Goal: Download file/media

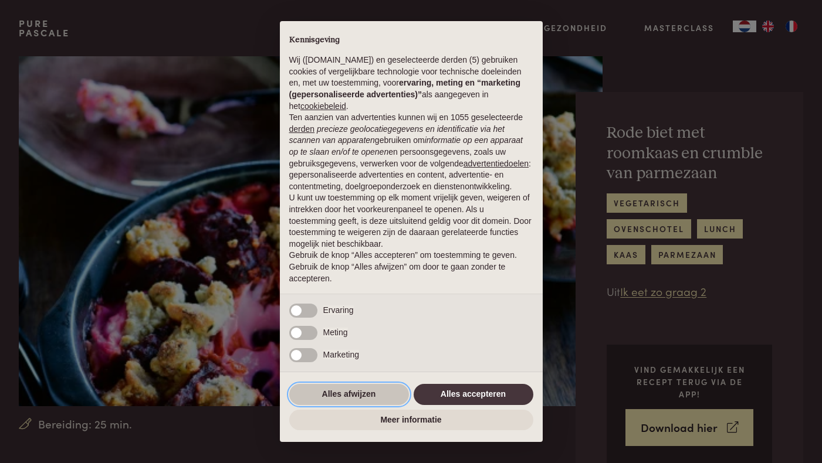
click at [342, 401] on button "Alles afwijzen" at bounding box center [349, 394] width 120 height 21
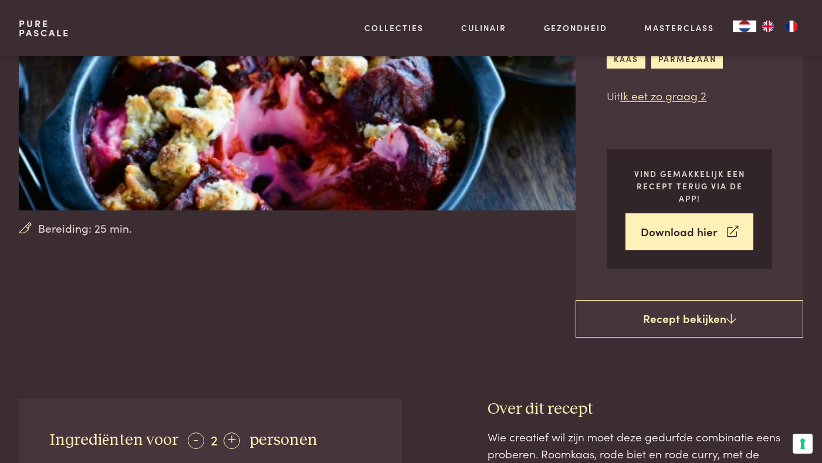
scroll to position [195, 0]
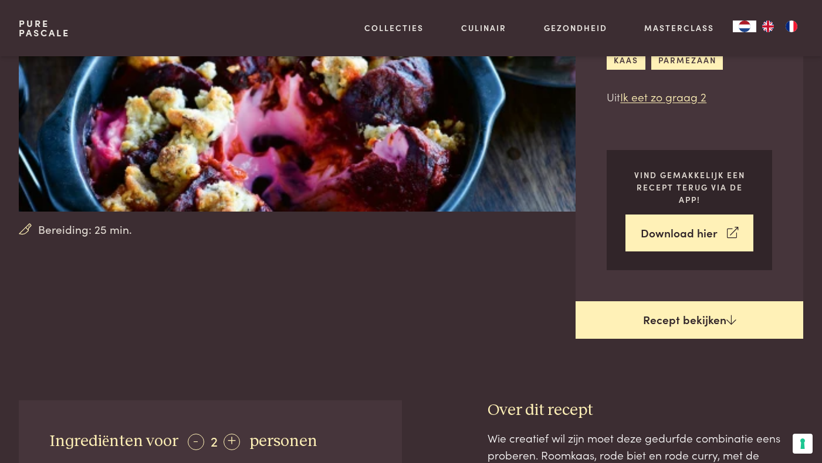
click at [708, 326] on link "Recept bekijken" at bounding box center [690, 321] width 228 height 38
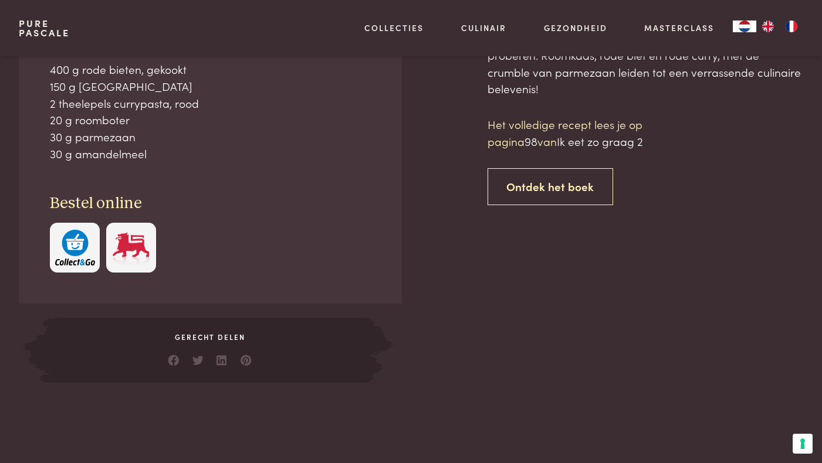
scroll to position [595, 0]
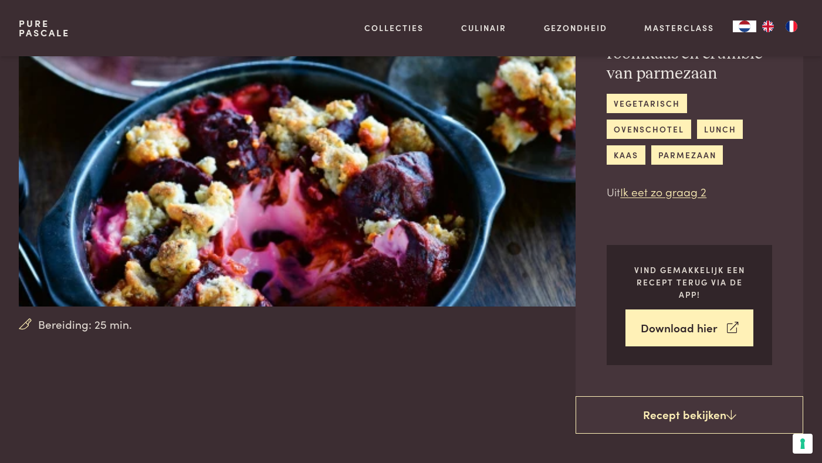
scroll to position [105, 0]
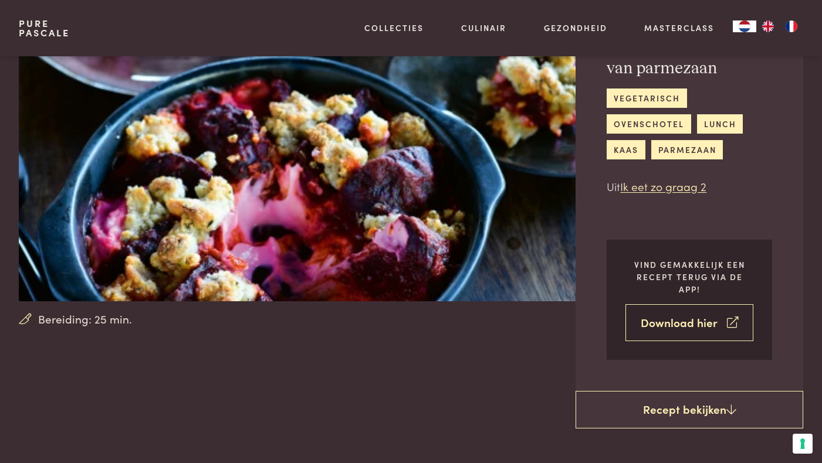
click at [665, 326] on link "Download hier" at bounding box center [689, 322] width 128 height 37
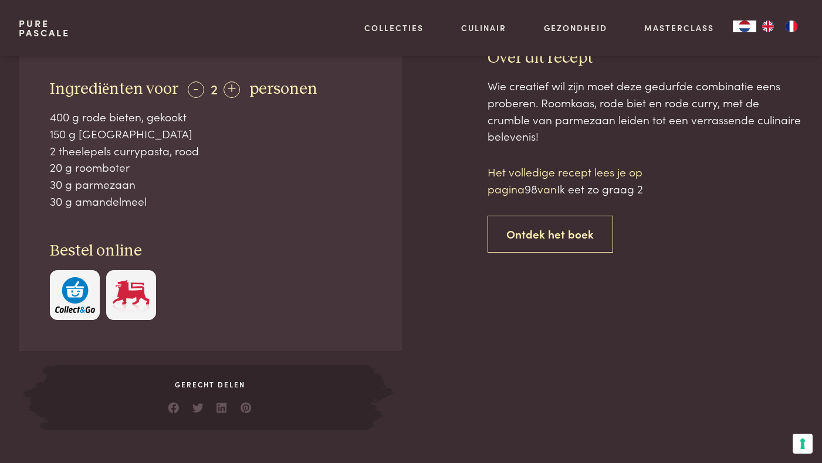
scroll to position [550, 0]
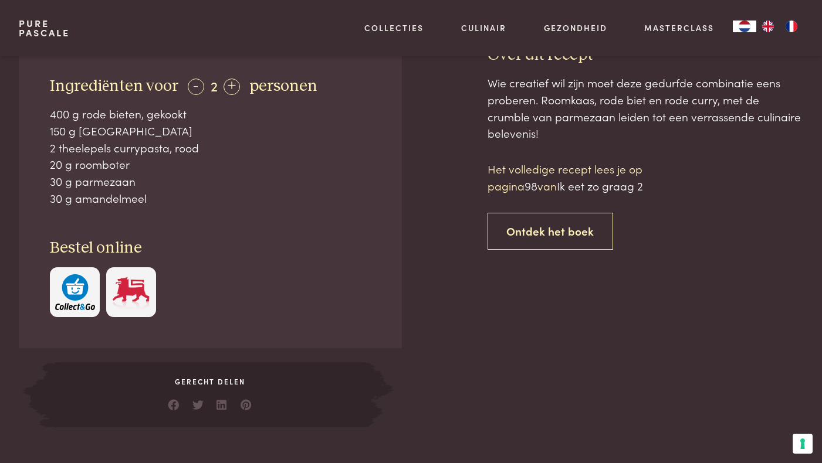
scroll to position [595, 0]
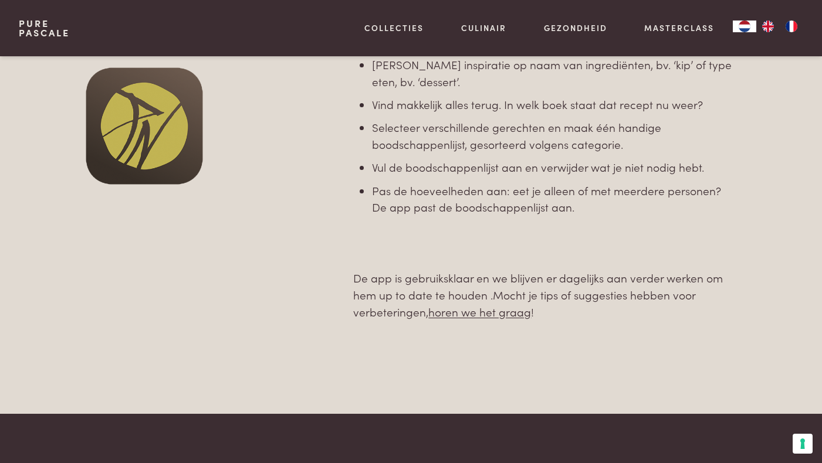
scroll to position [845, 0]
